Goal: Task Accomplishment & Management: Complete application form

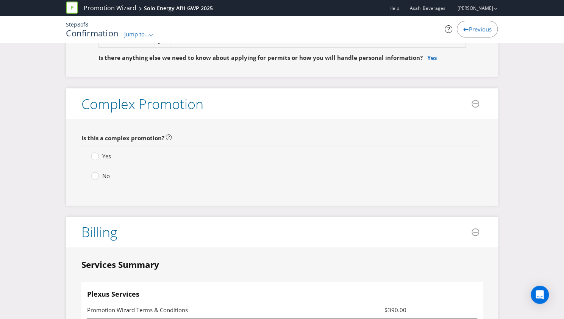
scroll to position [1363, 0]
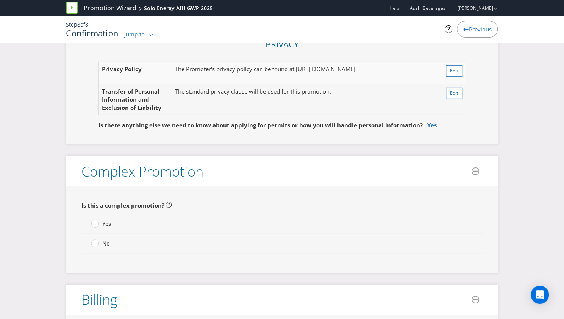
click at [102, 239] on span "No" at bounding box center [106, 243] width 8 height 8
click at [0, 0] on input "No" at bounding box center [0, 0] width 0 height 0
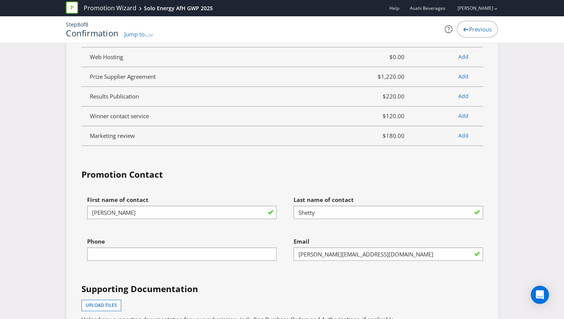
scroll to position [1875, 0]
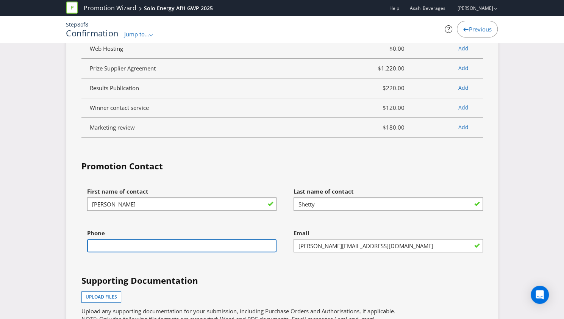
click at [236, 239] on input "text" at bounding box center [181, 245] width 189 height 13
type input "0439969356"
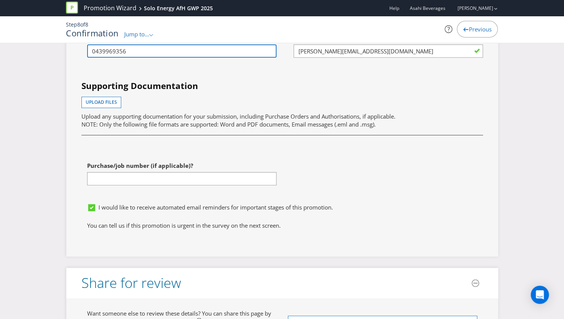
scroll to position [2140, 0]
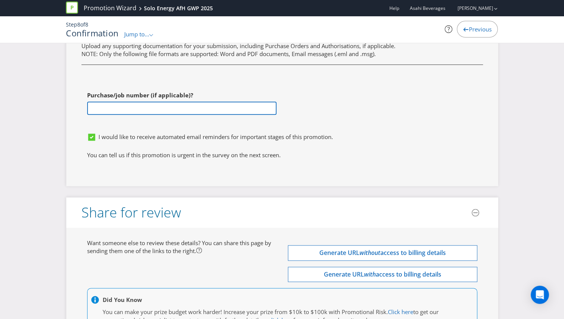
click at [139, 101] on input "text" at bounding box center [181, 107] width 189 height 13
paste input "4501781523"
type input "4501781523"
click at [278, 151] on p "You can tell us if this promotion is urgent in the survey on the next screen." at bounding box center [282, 155] width 390 height 8
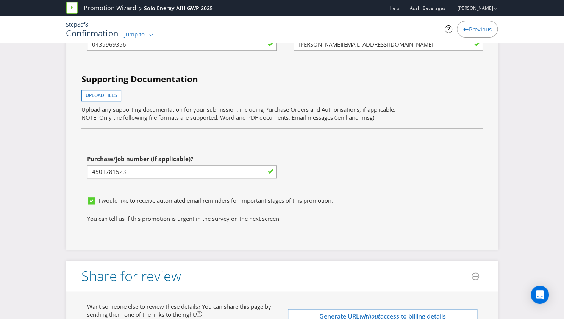
scroll to position [1977, 0]
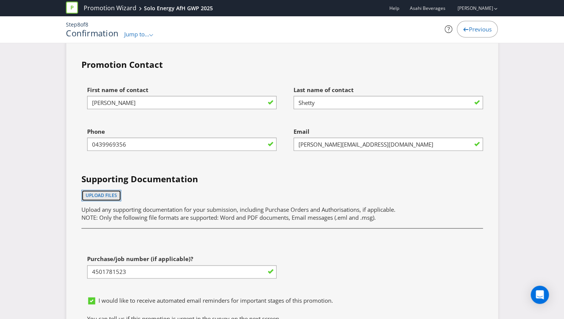
click at [108, 192] on span "Upload files" at bounding box center [101, 195] width 31 height 6
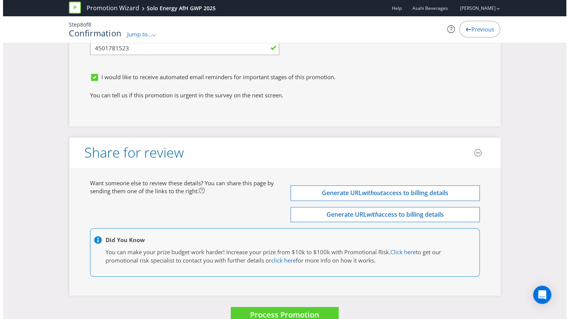
scroll to position [2225, 0]
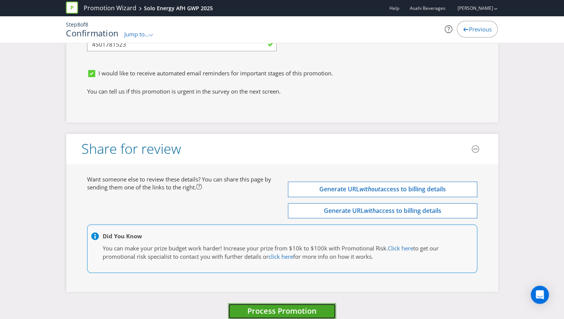
click at [293, 305] on span "Process Promotion" at bounding box center [281, 310] width 69 height 10
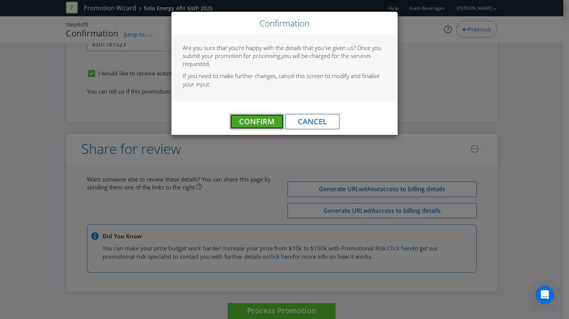
click at [267, 119] on span "Confirm" at bounding box center [256, 121] width 35 height 10
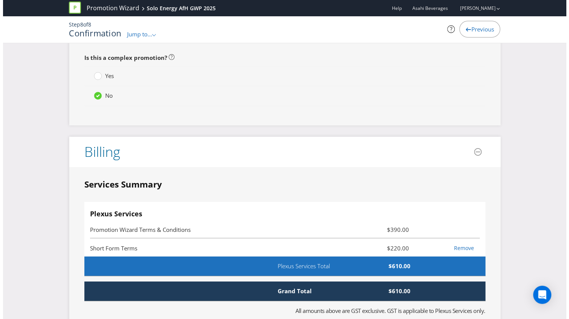
scroll to position [0, 0]
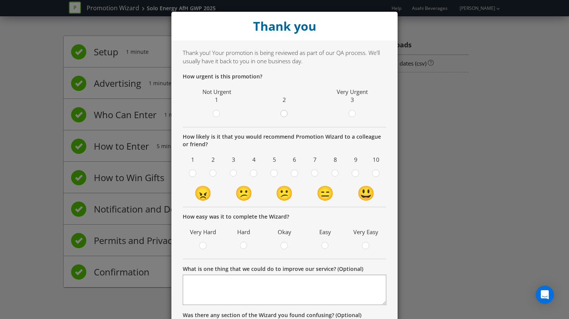
click at [281, 113] on circle at bounding box center [284, 113] width 7 height 7
click at [0, 0] on input "radio" at bounding box center [0, 0] width 0 height 0
click at [374, 172] on div at bounding box center [376, 171] width 4 height 4
click at [0, 0] on input "radio" at bounding box center [0, 0] width 0 height 0
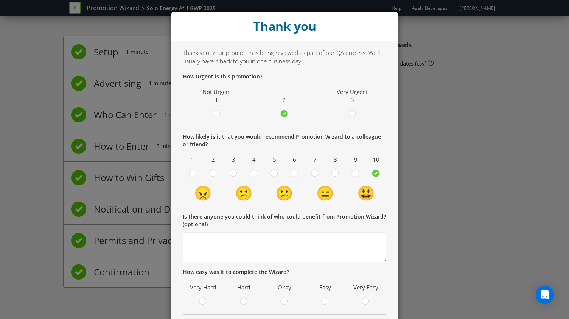
scroll to position [114, 0]
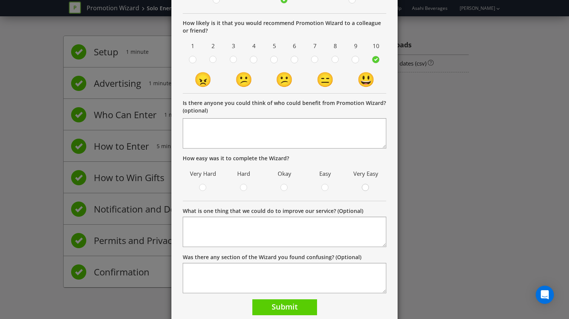
click at [362, 187] on circle at bounding box center [365, 187] width 7 height 7
click at [0, 0] on input "radio" at bounding box center [0, 0] width 0 height 0
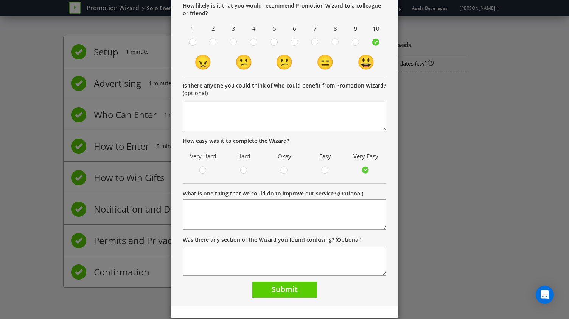
scroll to position [141, 0]
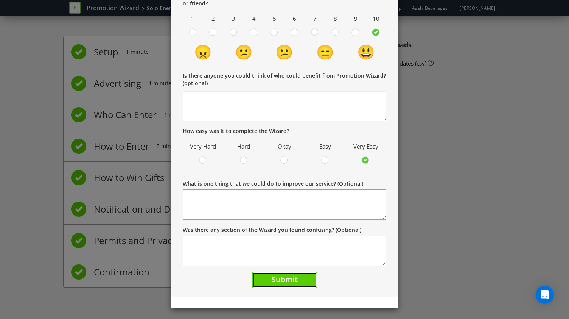
click at [290, 281] on span "Submit" at bounding box center [285, 279] width 26 height 10
